Goal: Book appointment/travel/reservation

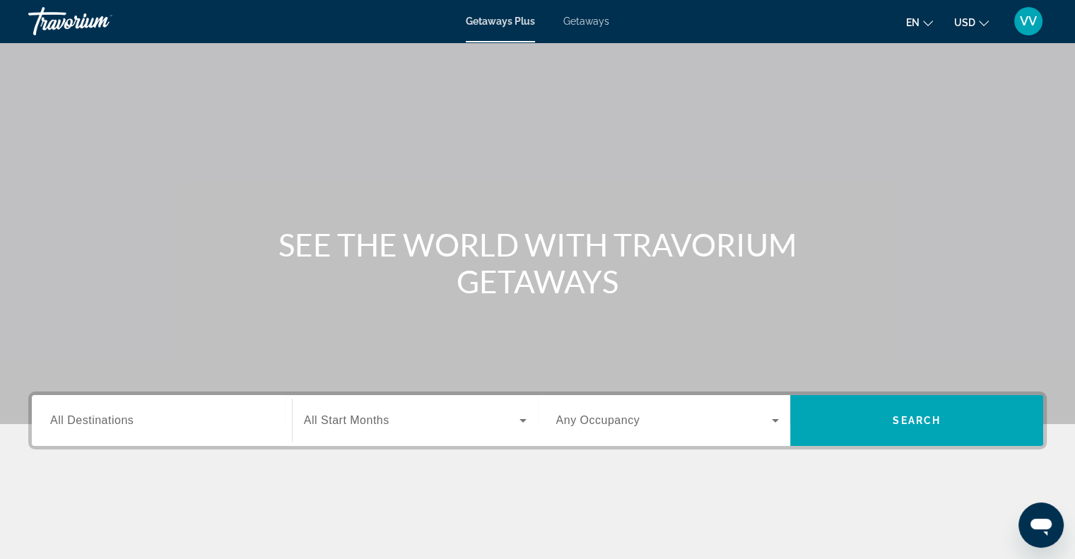
scroll to position [141, 0]
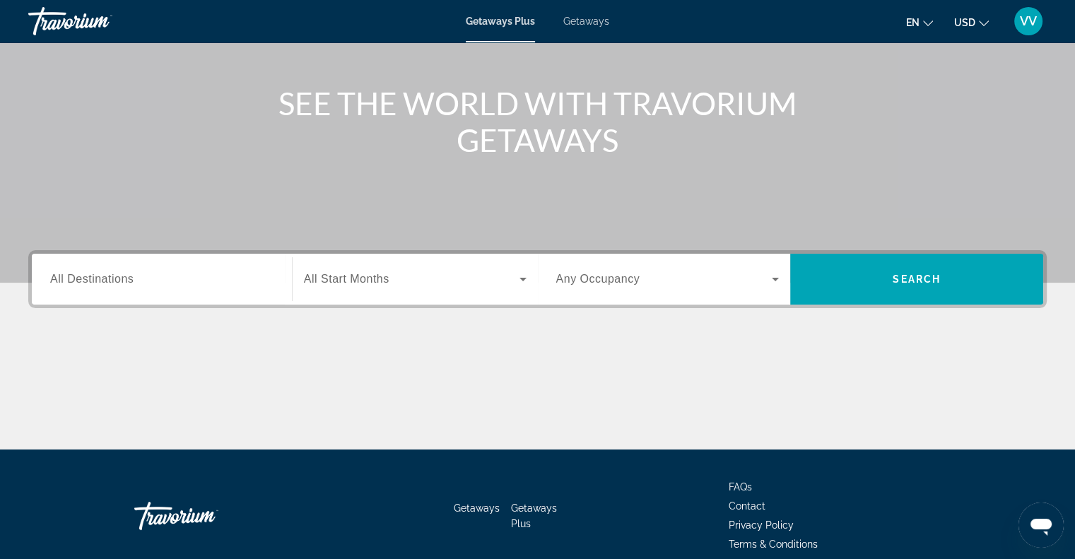
click at [228, 290] on div "Search widget" at bounding box center [161, 279] width 223 height 40
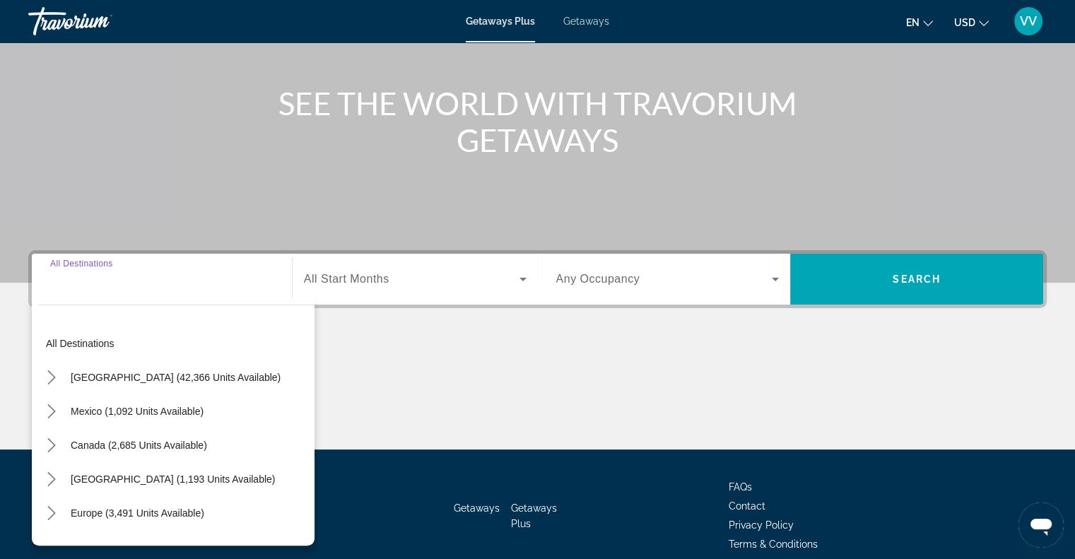
scroll to position [204, 0]
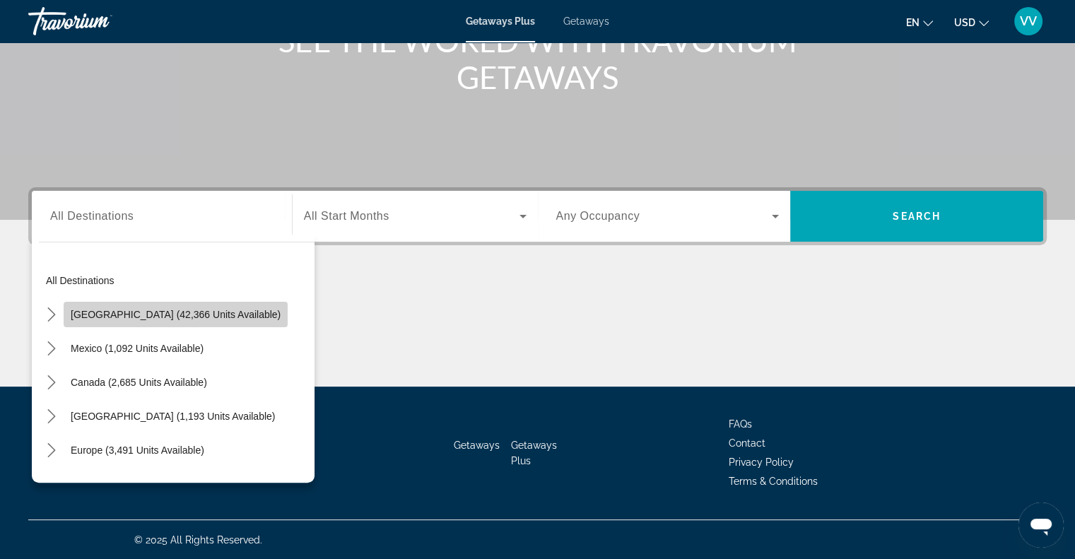
click at [212, 322] on span "Select destination: United States (42,366 units available)" at bounding box center [176, 314] width 224 height 34
type input "**********"
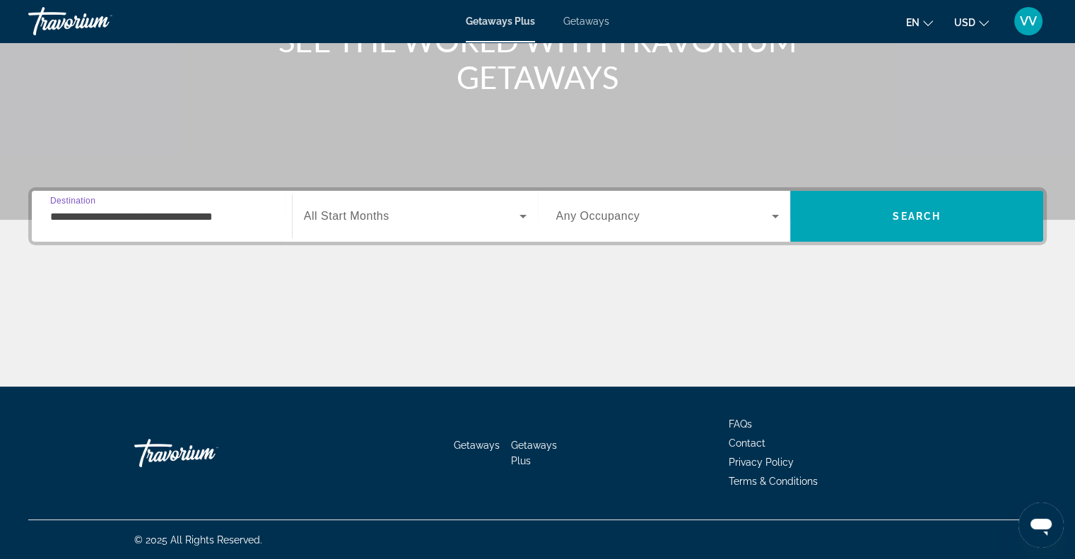
click at [377, 228] on div "Search widget" at bounding box center [415, 216] width 223 height 40
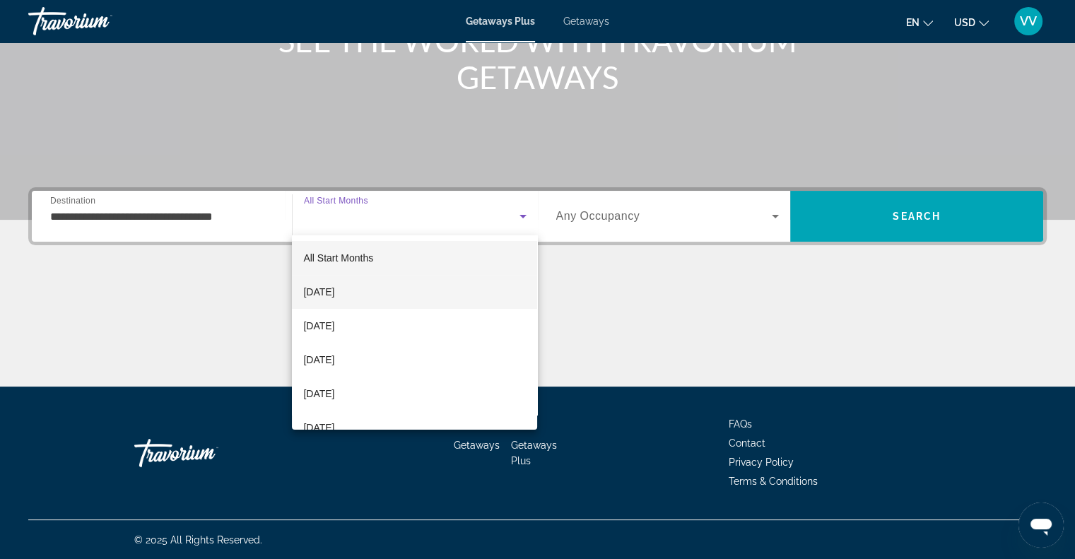
click at [349, 300] on mat-option "[DATE]" at bounding box center [414, 292] width 245 height 34
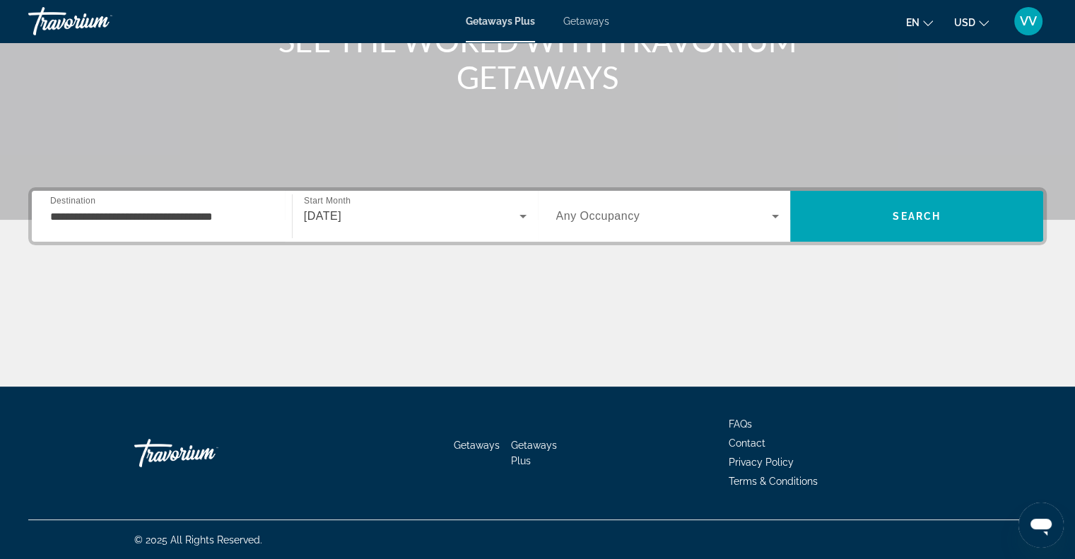
click at [729, 194] on div "Occupancy Any Occupancy" at bounding box center [668, 216] width 246 height 51
click at [715, 225] on div "Search widget" at bounding box center [667, 216] width 223 height 40
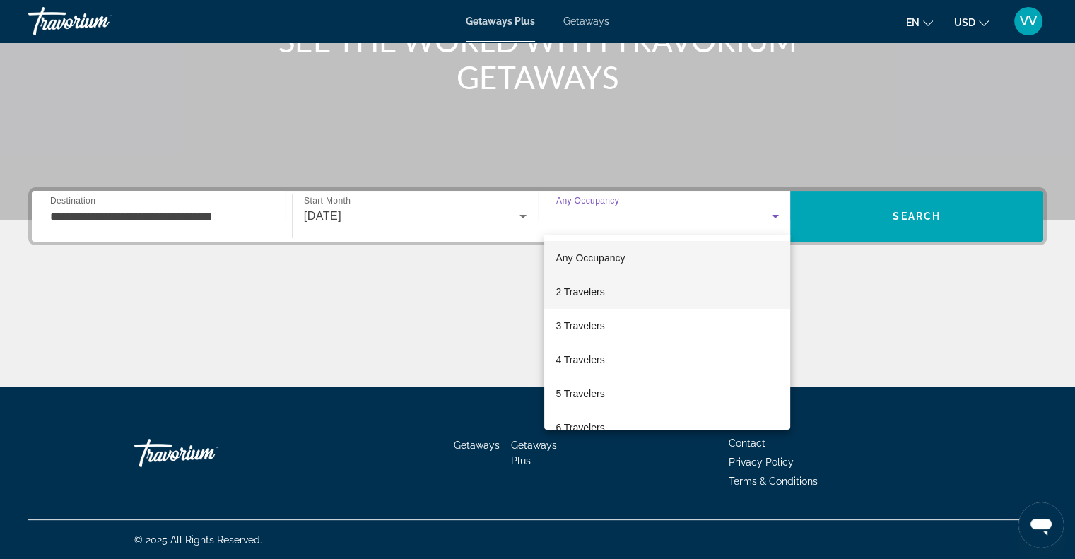
click at [618, 297] on mat-option "2 Travelers" at bounding box center [667, 292] width 246 height 34
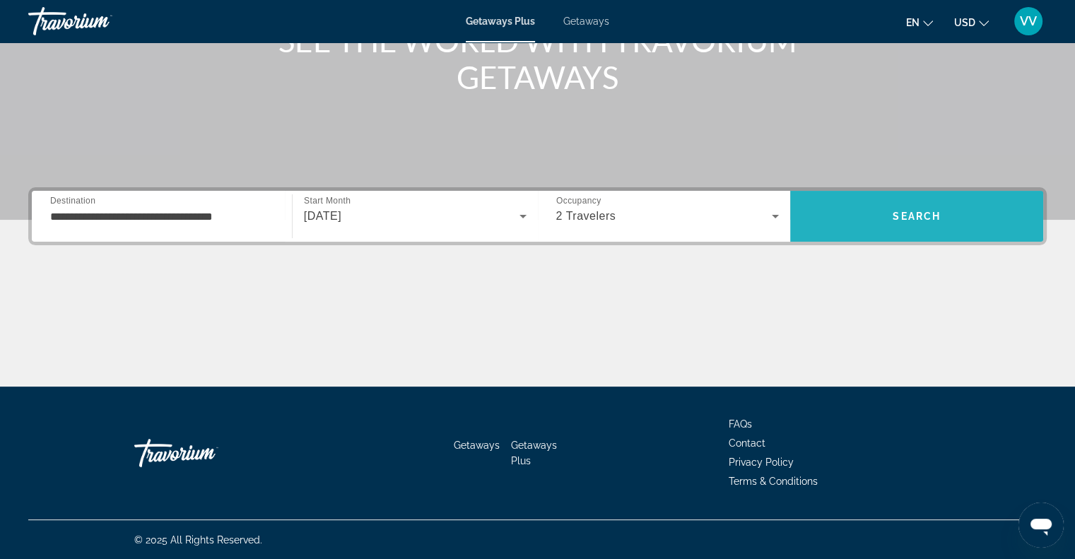
click at [961, 215] on span "Search" at bounding box center [916, 216] width 253 height 34
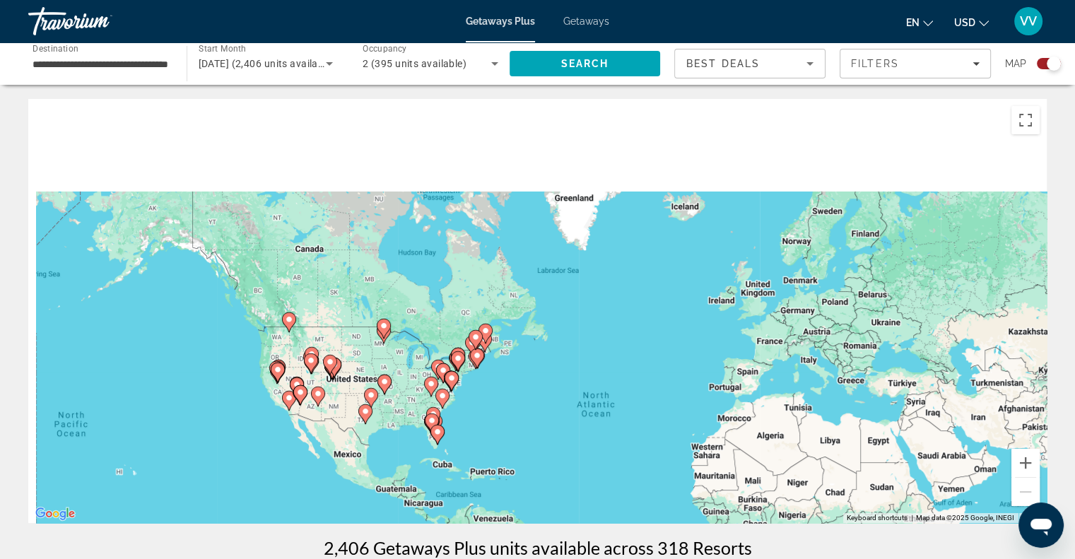
drag, startPoint x: 381, startPoint y: 276, endPoint x: 485, endPoint y: 396, distance: 158.3
click at [489, 399] on div "To activate drag with keyboard, press Alt + Enter. Once in keyboard drag state,…" at bounding box center [537, 311] width 1018 height 424
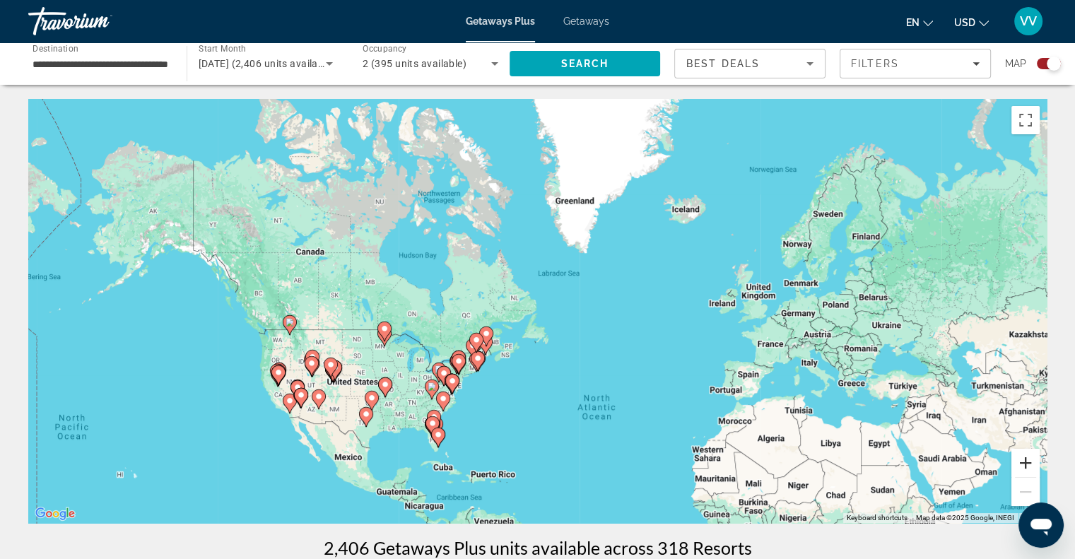
click at [1023, 466] on button "Zoom in" at bounding box center [1025, 463] width 28 height 28
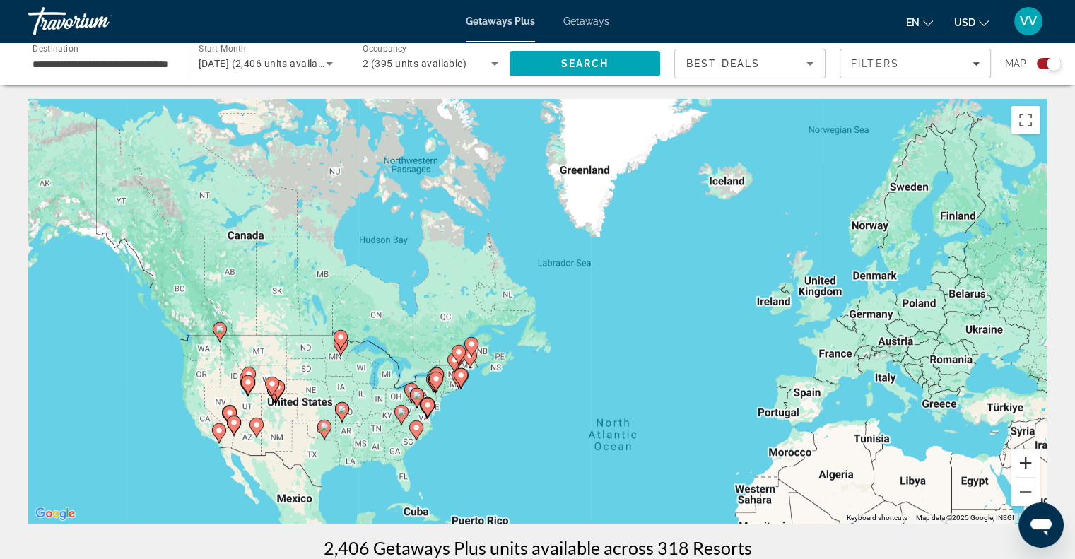
click at [1023, 466] on button "Zoom in" at bounding box center [1025, 463] width 28 height 28
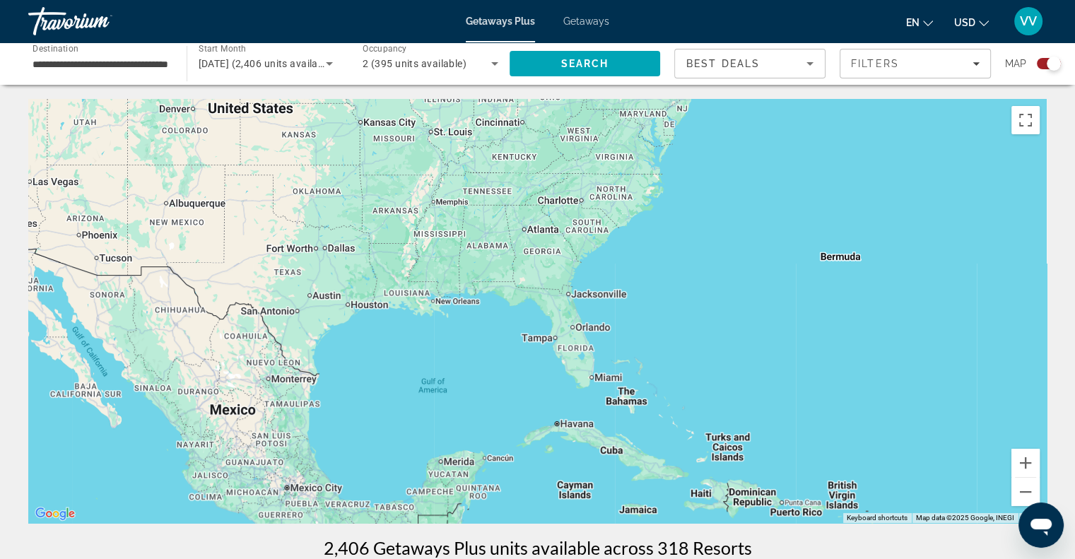
drag, startPoint x: 382, startPoint y: 451, endPoint x: 839, endPoint y: -33, distance: 665.3
click at [839, 0] on html "**********" at bounding box center [537, 279] width 1075 height 559
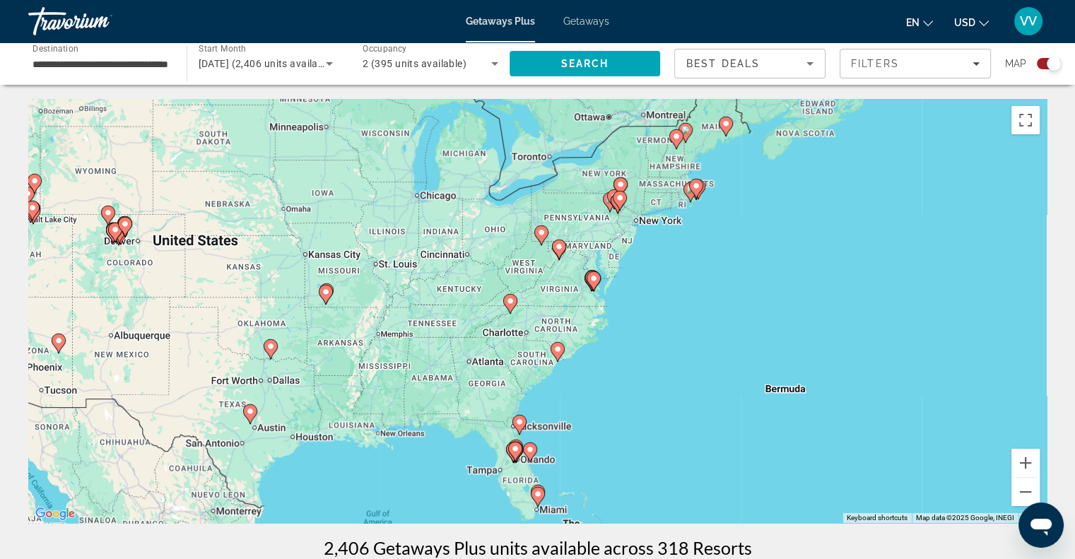
drag, startPoint x: 772, startPoint y: 189, endPoint x: 736, endPoint y: 282, distance: 99.1
click at [736, 282] on div "To activate drag with keyboard, press Alt + Enter. Once in keyboard drag state,…" at bounding box center [537, 311] width 1018 height 424
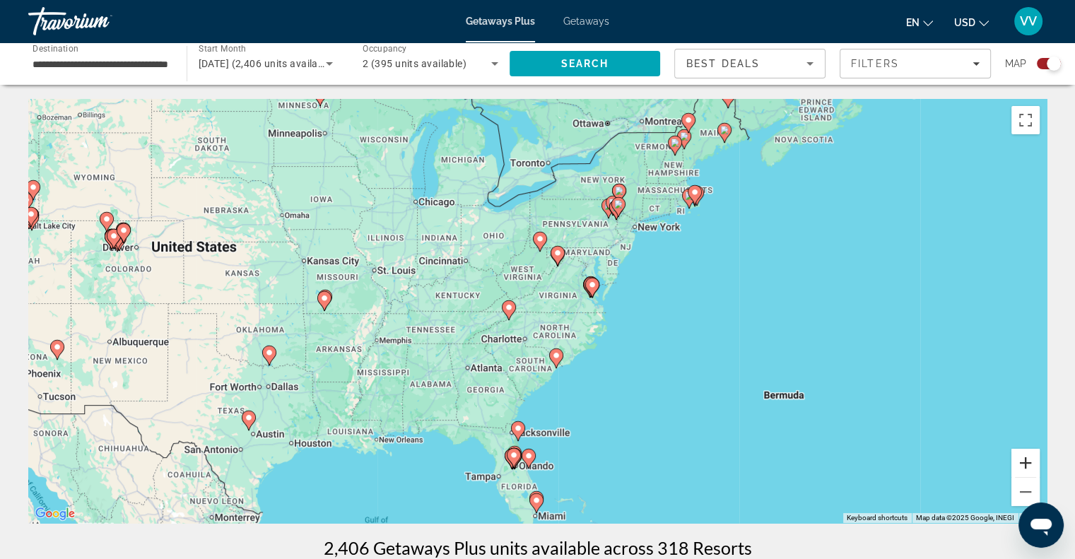
click at [1029, 456] on button "Zoom in" at bounding box center [1025, 463] width 28 height 28
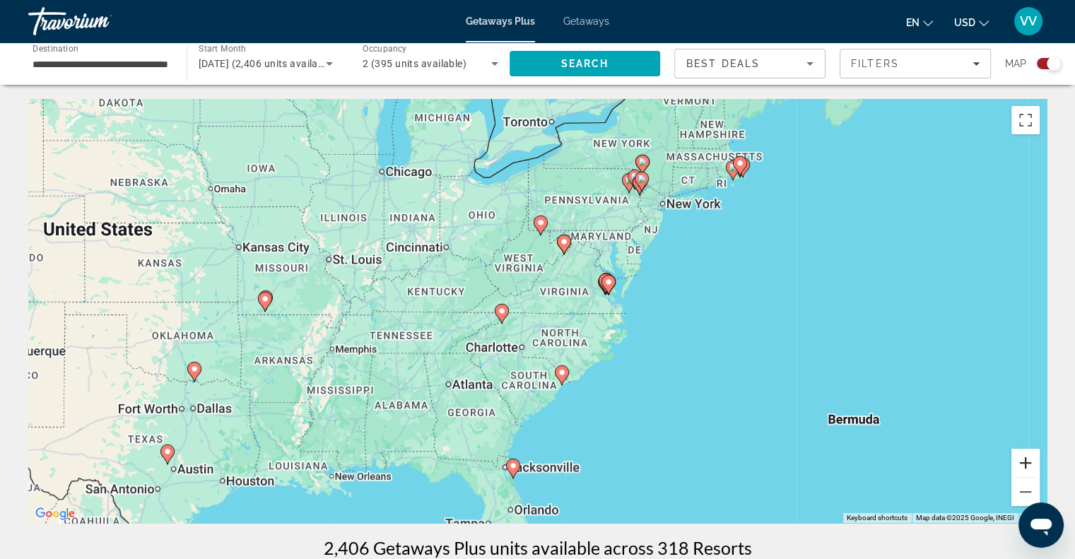
click at [1029, 457] on button "Zoom in" at bounding box center [1025, 463] width 28 height 28
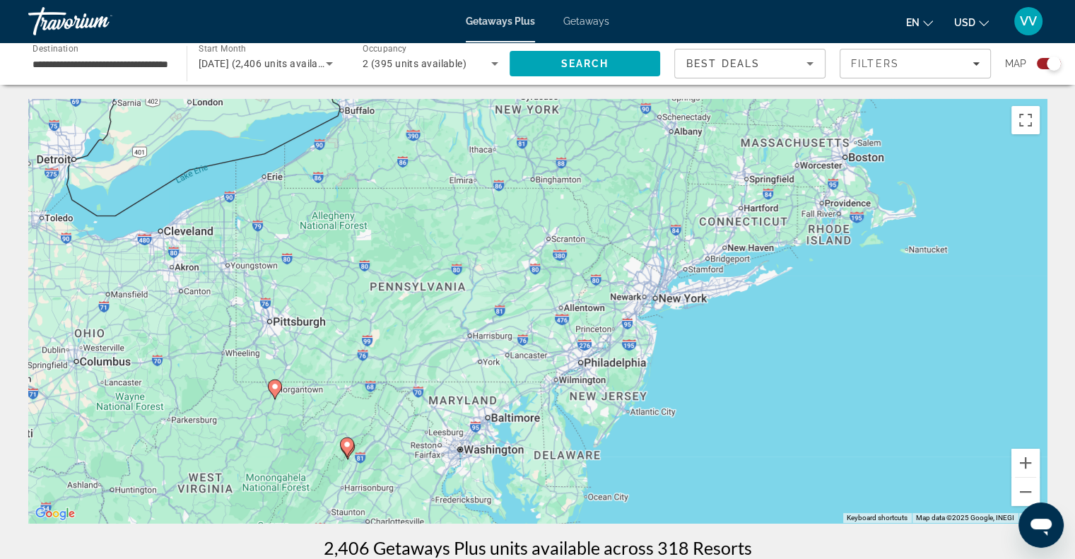
drag, startPoint x: 879, startPoint y: 203, endPoint x: 649, endPoint y: 429, distance: 322.3
click at [649, 429] on div "To activate drag with keyboard, press Alt + Enter. Once in keyboard drag state,…" at bounding box center [537, 311] width 1018 height 424
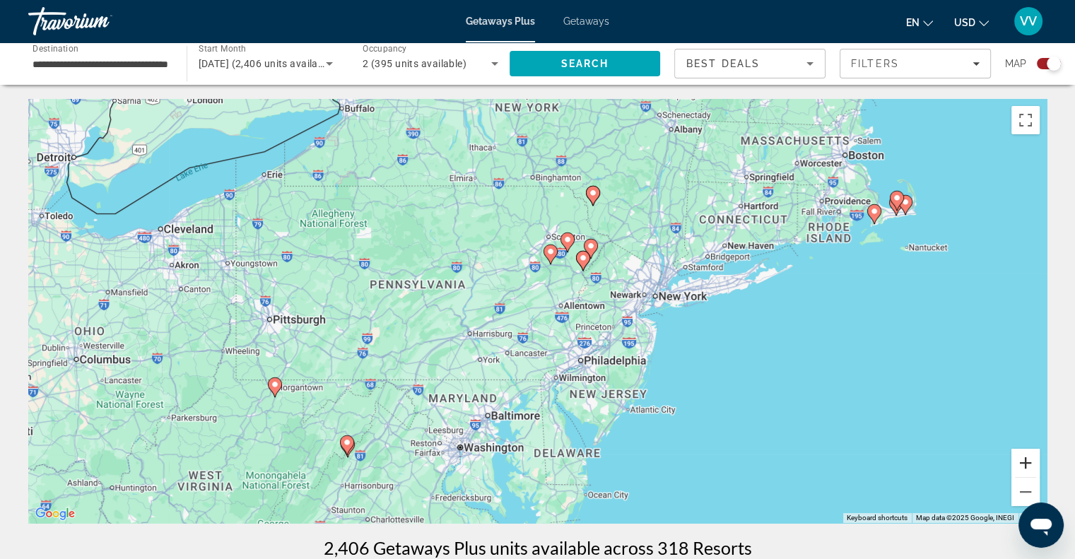
click at [1022, 461] on button "Zoom in" at bounding box center [1025, 463] width 28 height 28
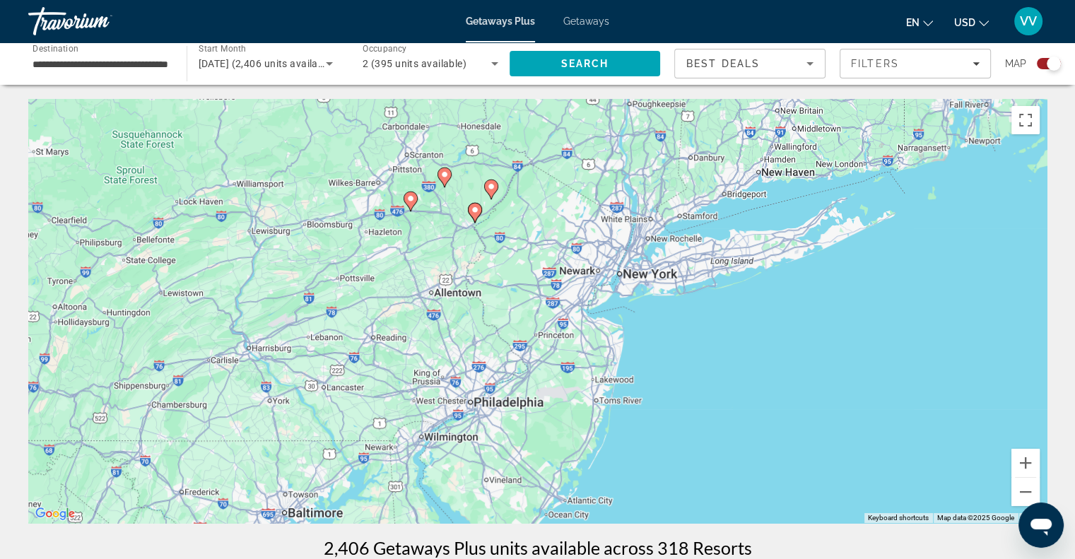
drag, startPoint x: 791, startPoint y: 343, endPoint x: 692, endPoint y: 333, distance: 99.5
click at [692, 333] on div "To activate drag with keyboard, press Alt + Enter. Once in keyboard drag state,…" at bounding box center [537, 311] width 1018 height 424
click at [1021, 501] on button "Zoom out" at bounding box center [1025, 492] width 28 height 28
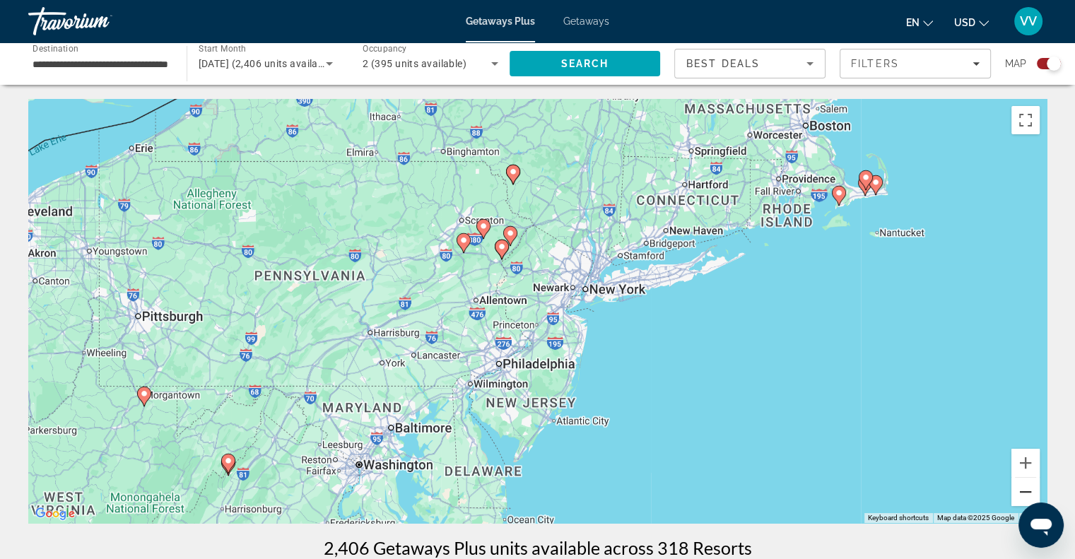
click at [1021, 501] on button "Zoom out" at bounding box center [1025, 492] width 28 height 28
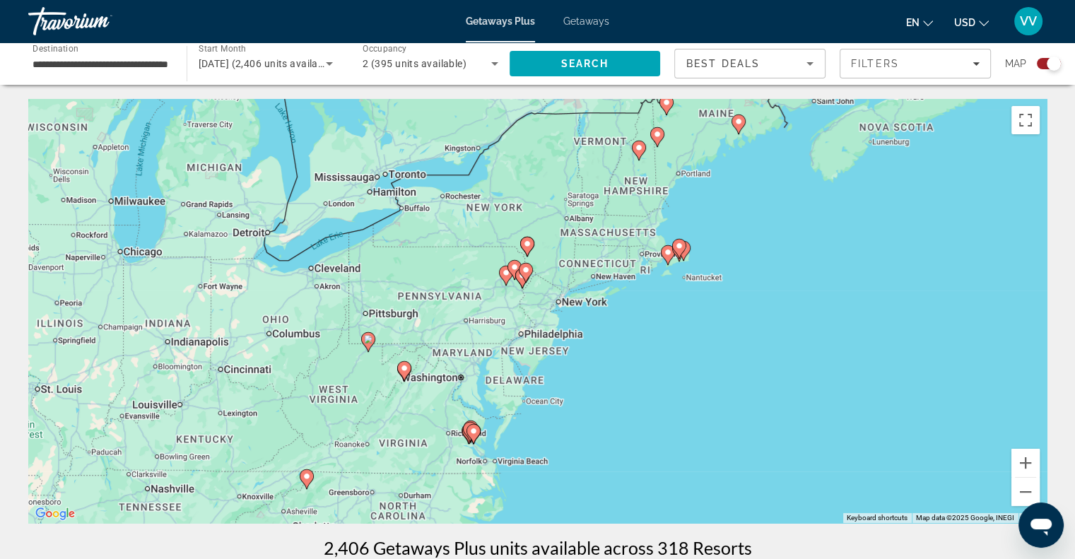
click at [749, 75] on div "Best Deals" at bounding box center [749, 69] width 127 height 40
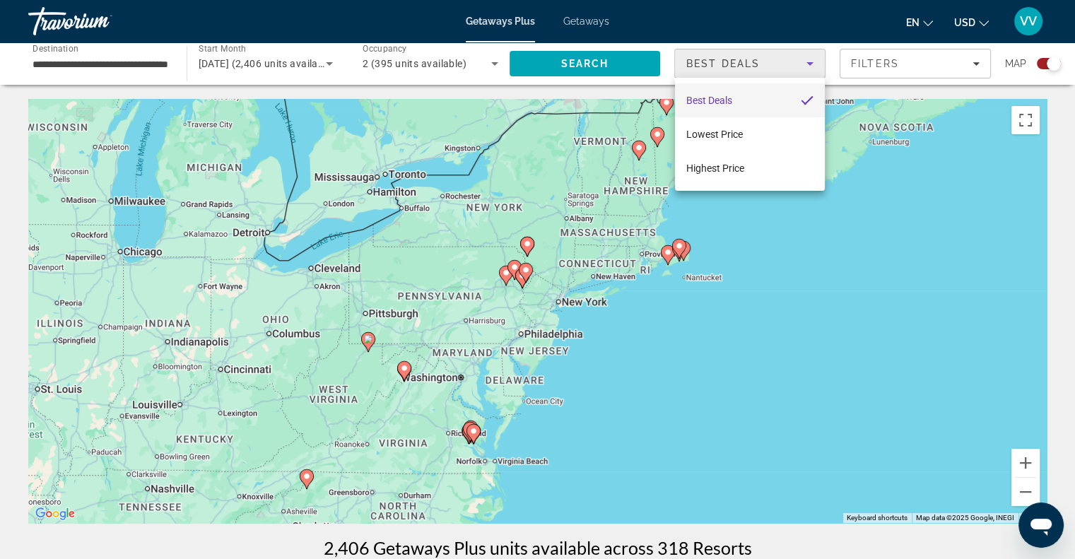
click at [928, 61] on div at bounding box center [537, 279] width 1075 height 559
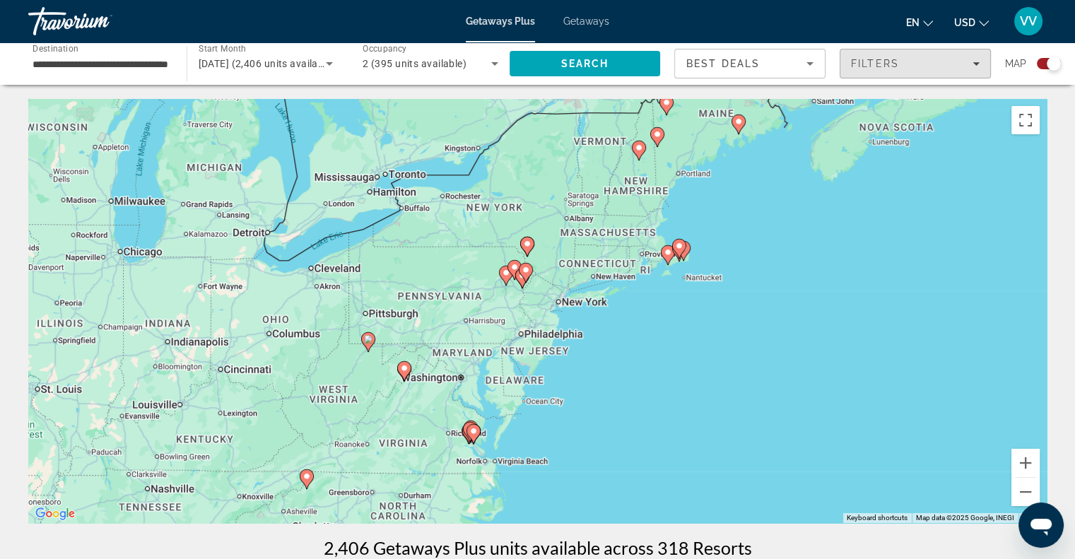
click at [928, 61] on div "Filters" at bounding box center [915, 63] width 129 height 11
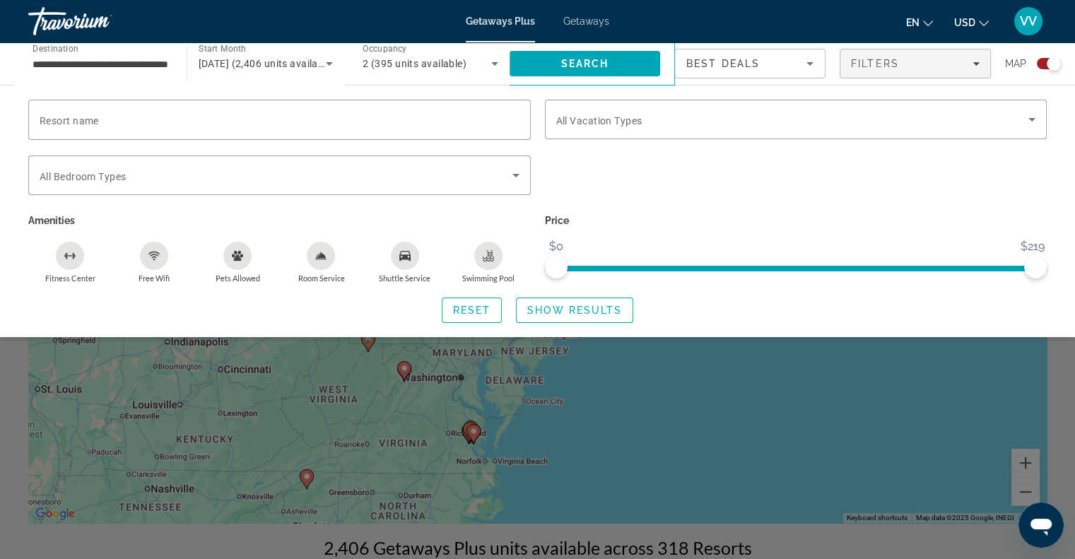
click at [259, 67] on span "[DATE] (2,406 units available)" at bounding box center [267, 63] width 137 height 11
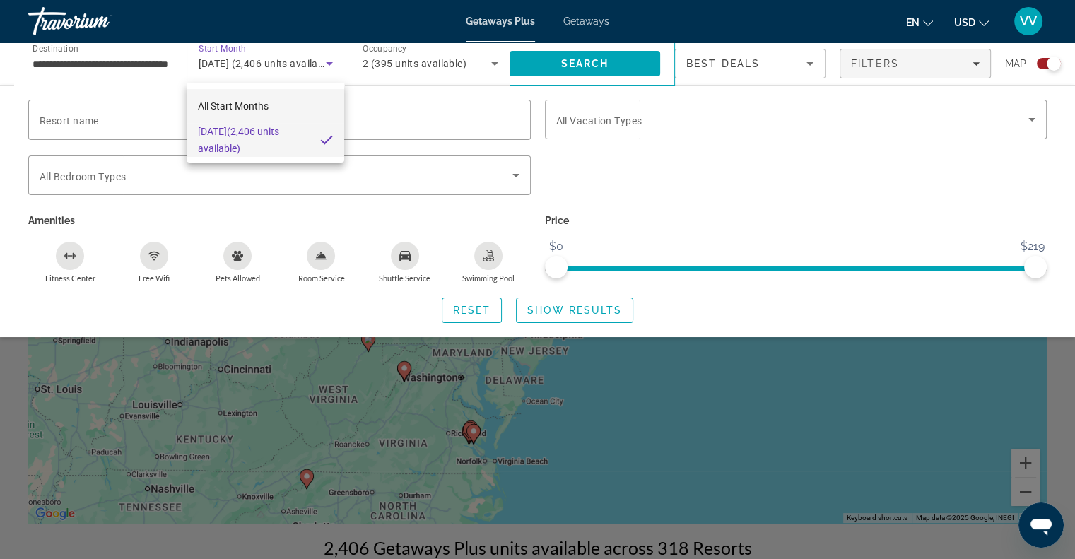
click at [276, 99] on mat-option "All Start Months" at bounding box center [266, 106] width 158 height 34
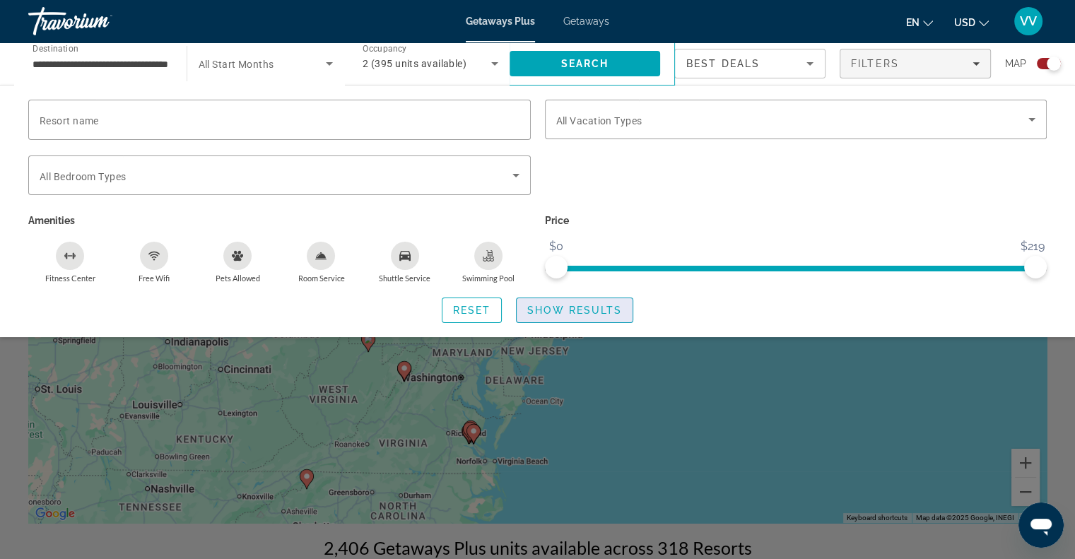
click at [575, 317] on span "Search widget" at bounding box center [575, 310] width 116 height 34
click at [577, 305] on span "Show Results" at bounding box center [574, 310] width 95 height 11
click at [712, 483] on div "Search widget" at bounding box center [537, 385] width 1075 height 347
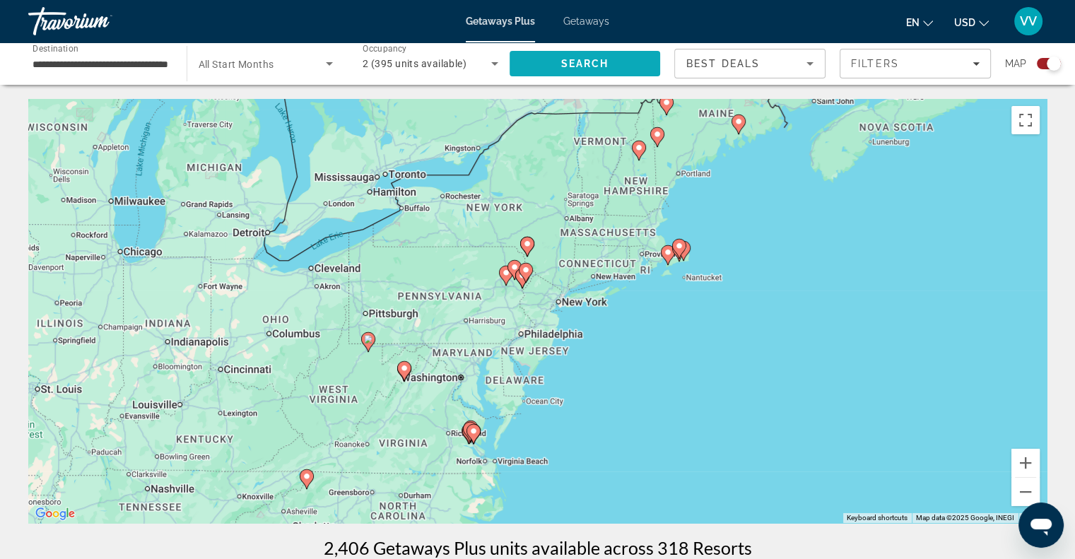
click at [589, 69] on span "Search" at bounding box center [584, 63] width 48 height 11
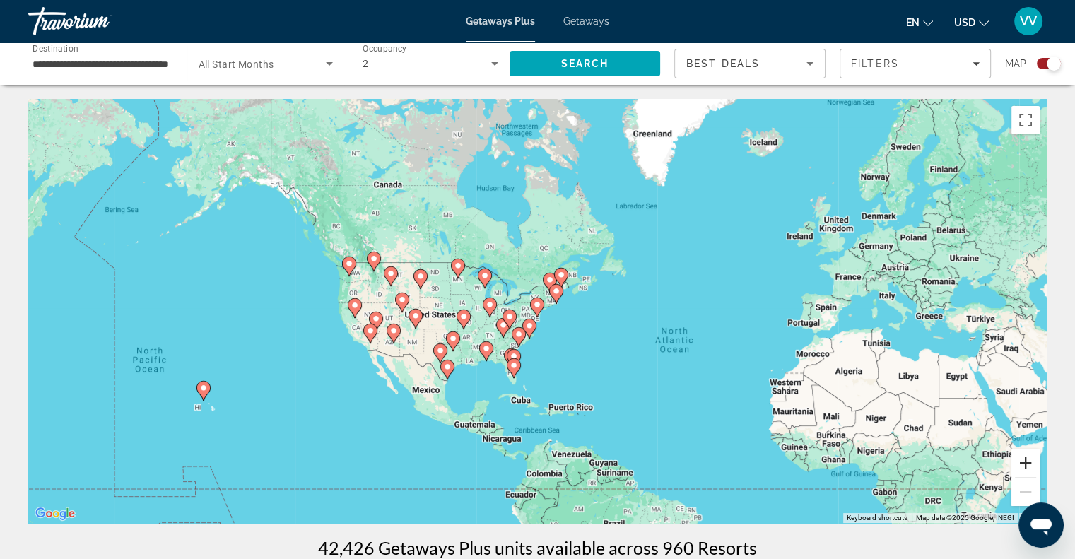
click at [1022, 463] on button "Zoom in" at bounding box center [1025, 463] width 28 height 28
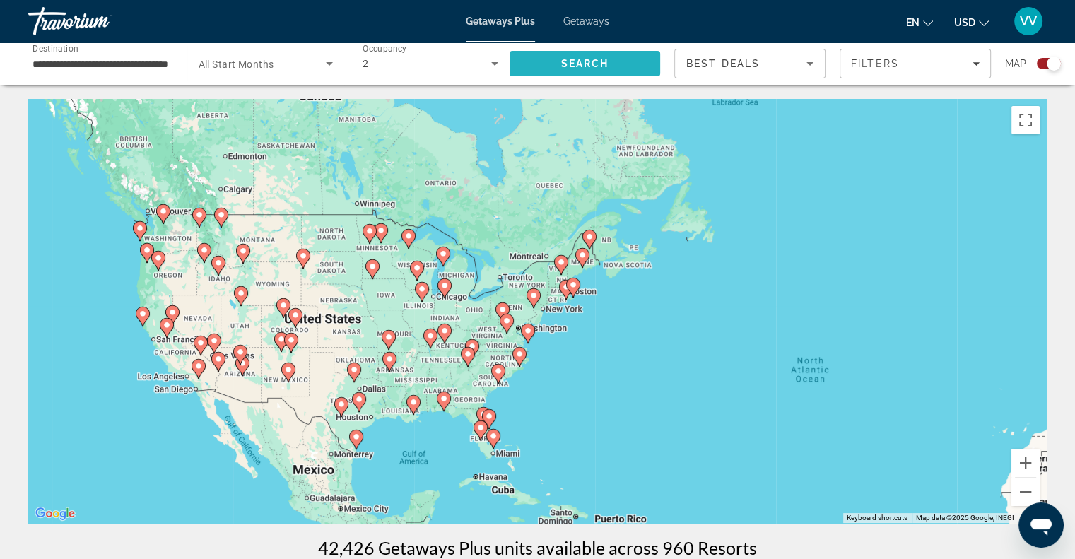
click at [613, 50] on span "Search" at bounding box center [584, 64] width 151 height 34
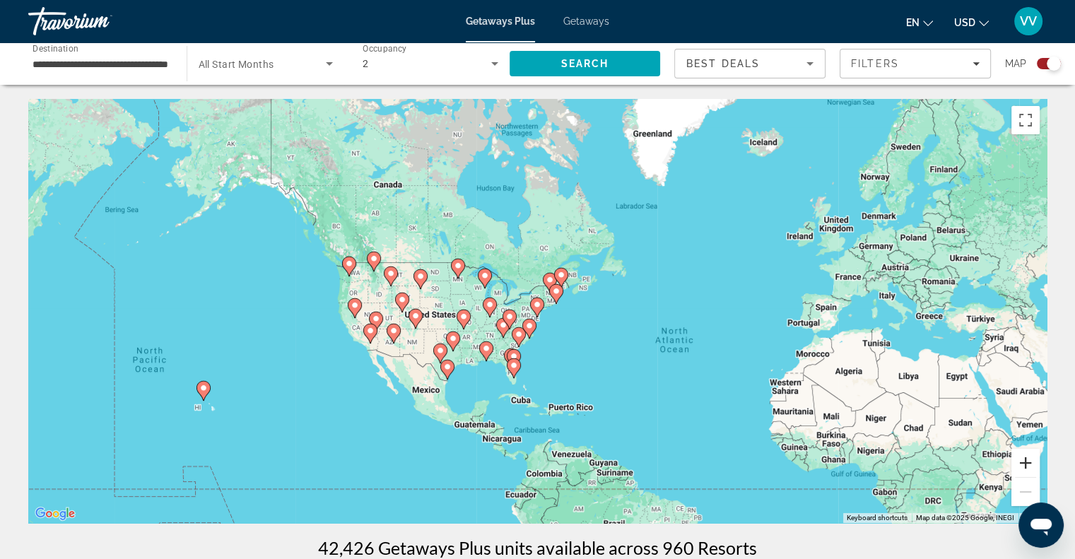
click at [1032, 468] on button "Zoom in" at bounding box center [1025, 463] width 28 height 28
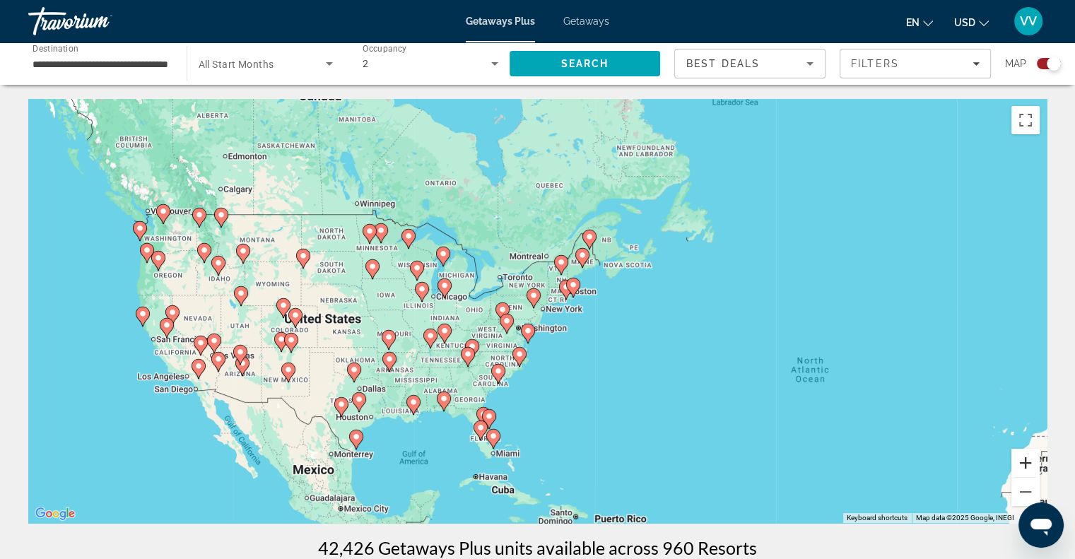
click at [1032, 468] on button "Zoom in" at bounding box center [1025, 463] width 28 height 28
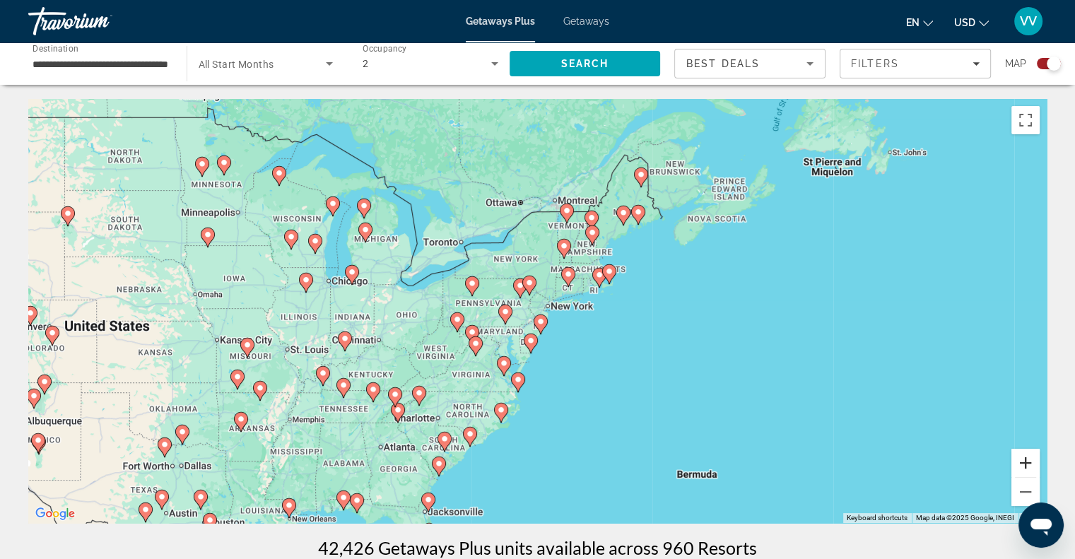
click at [1032, 468] on button "Zoom in" at bounding box center [1025, 463] width 28 height 28
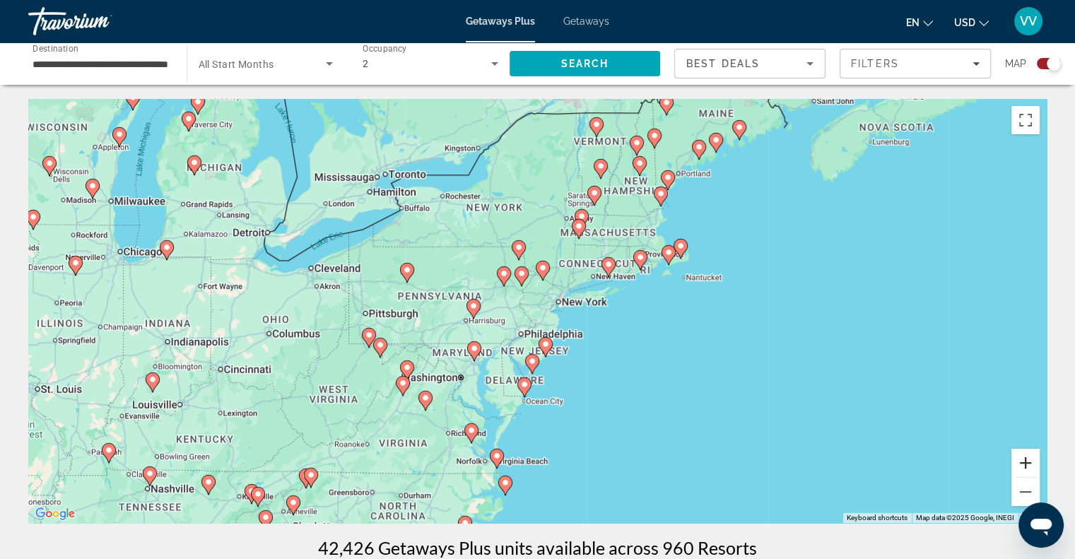
click at [1032, 468] on button "Zoom in" at bounding box center [1025, 463] width 28 height 28
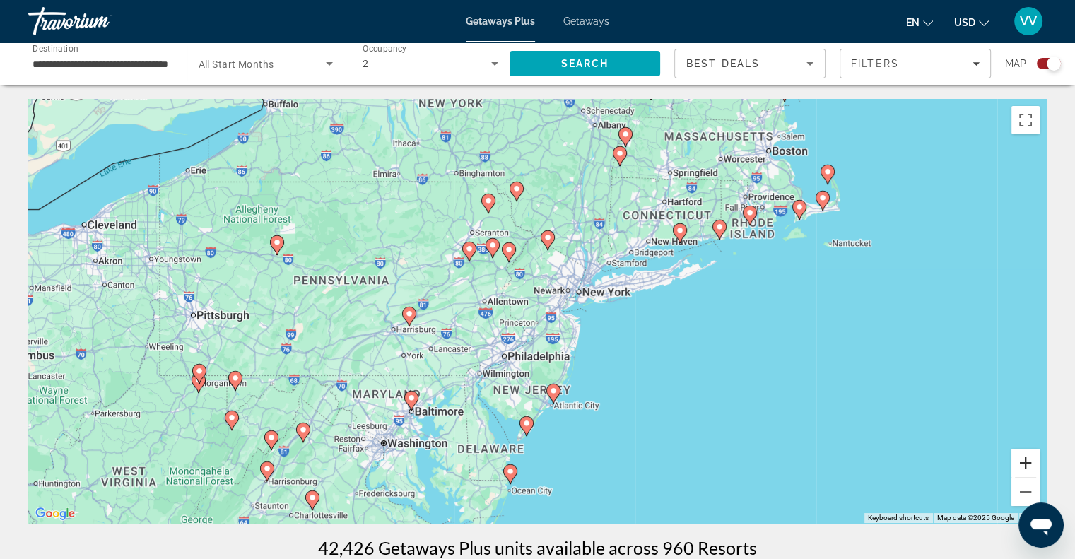
click at [1032, 468] on button "Zoom in" at bounding box center [1025, 463] width 28 height 28
